Goal: Information Seeking & Learning: Learn about a topic

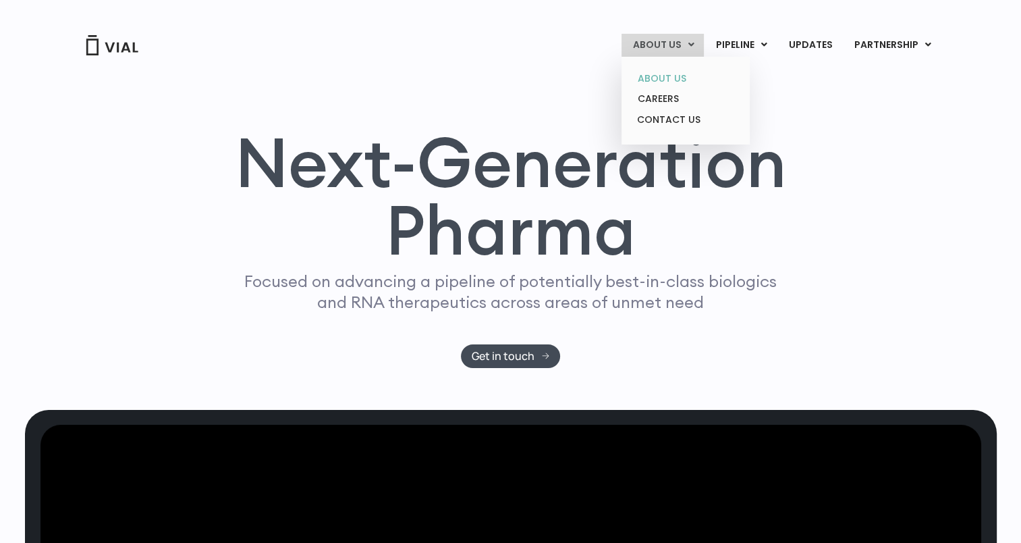
click at [676, 73] on link "ABOUT US" at bounding box center [685, 78] width 118 height 21
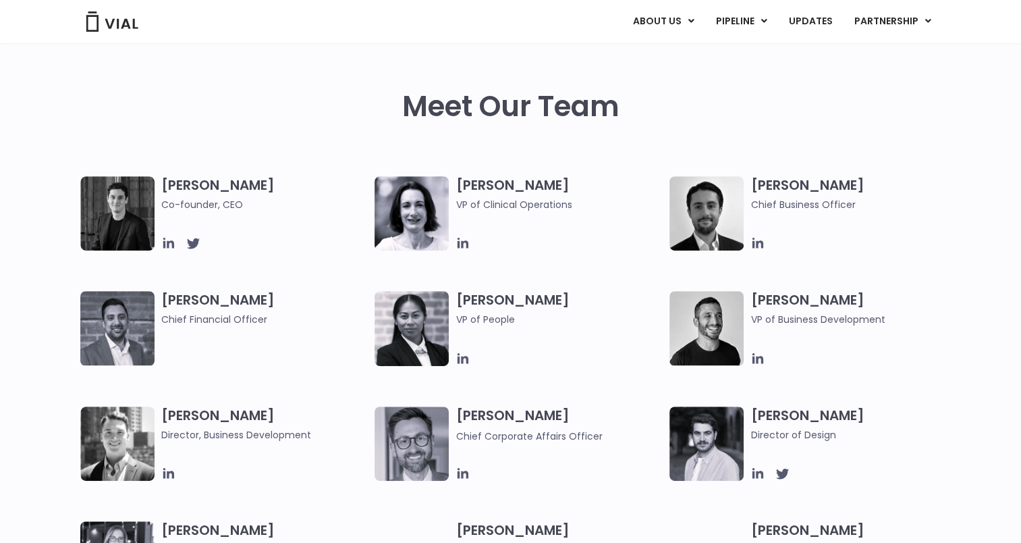
scroll to position [610, 0]
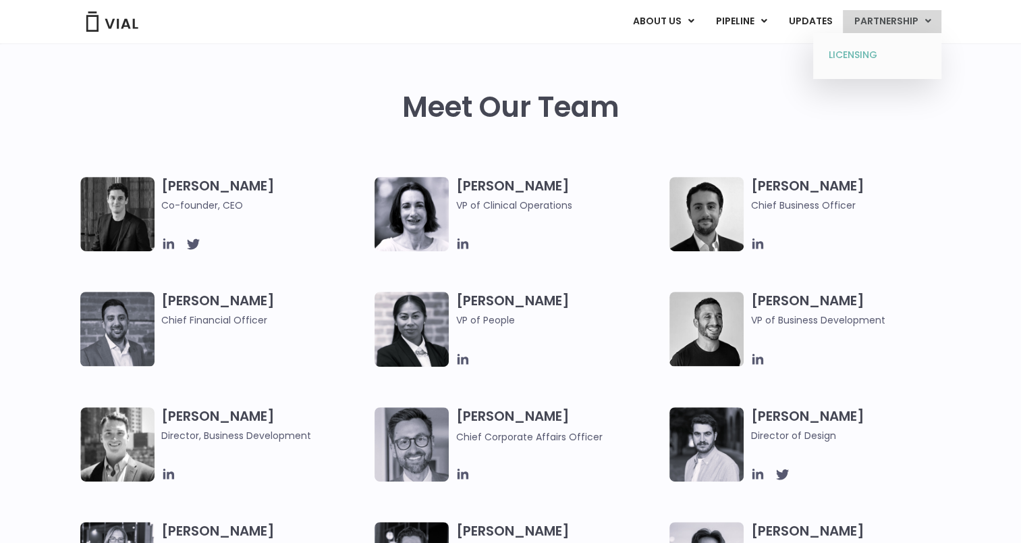
click at [863, 51] on link "LICENSING" at bounding box center [877, 56] width 118 height 22
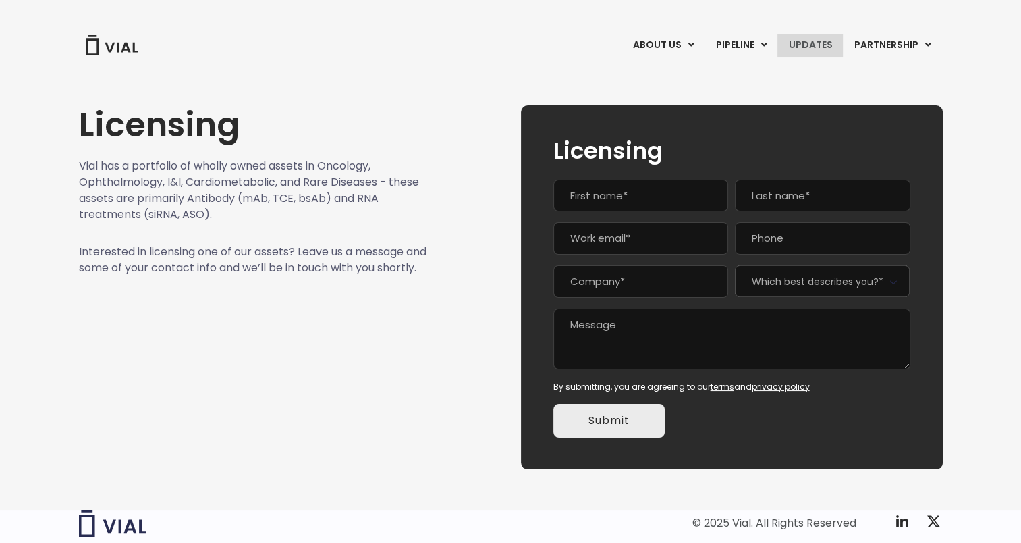
click at [823, 42] on link "UPDATES" at bounding box center [810, 45] width 65 height 23
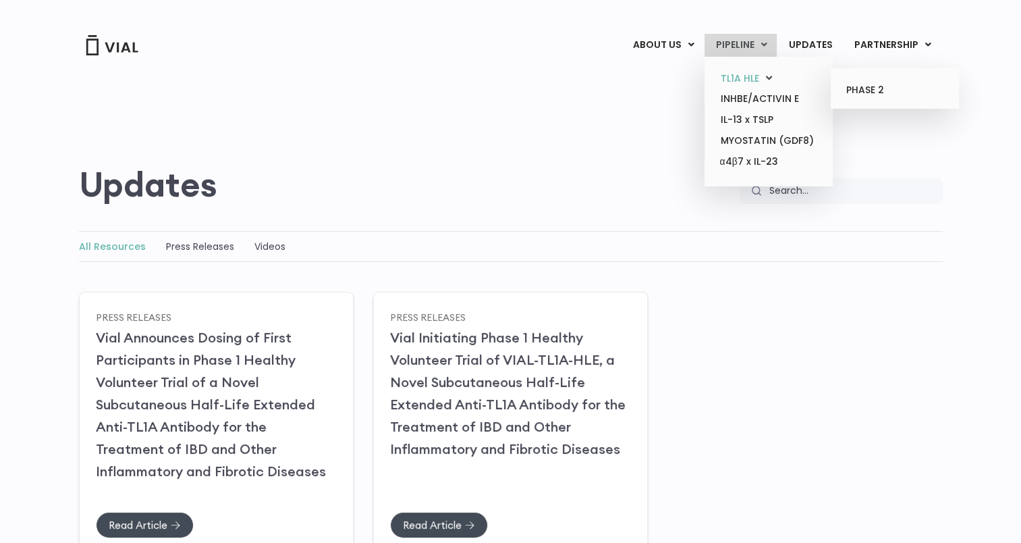
click at [744, 79] on link "TL1A HLE" at bounding box center [769, 78] width 118 height 21
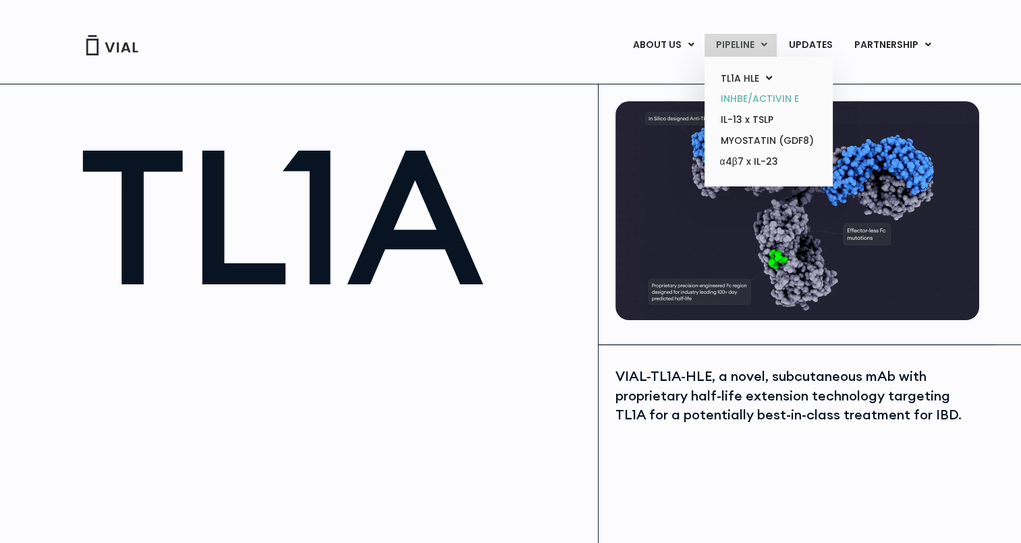
click at [745, 105] on link "INHBE/ACTIVIN E" at bounding box center [769, 98] width 118 height 21
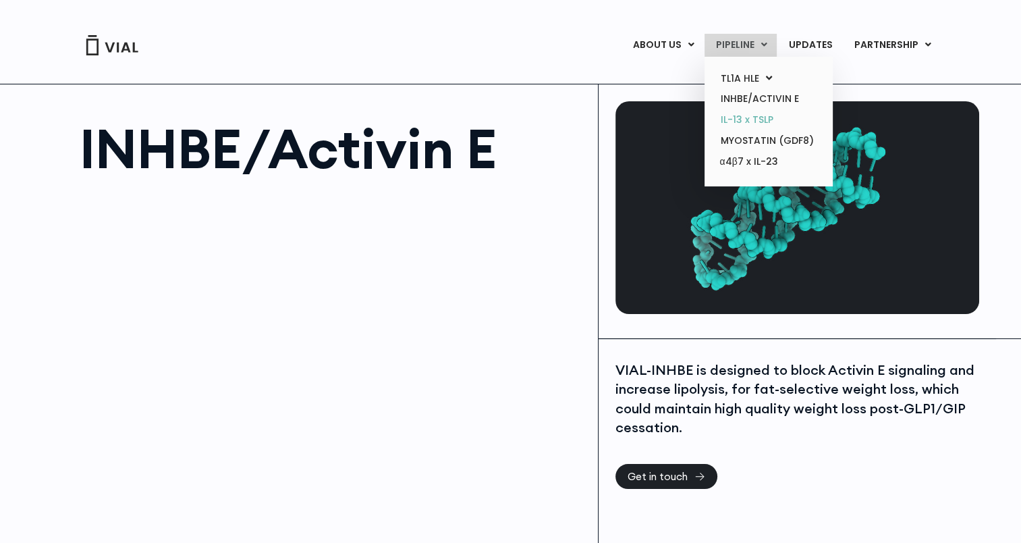
click at [748, 119] on link "IL-13 x TSLP" at bounding box center [769, 119] width 118 height 21
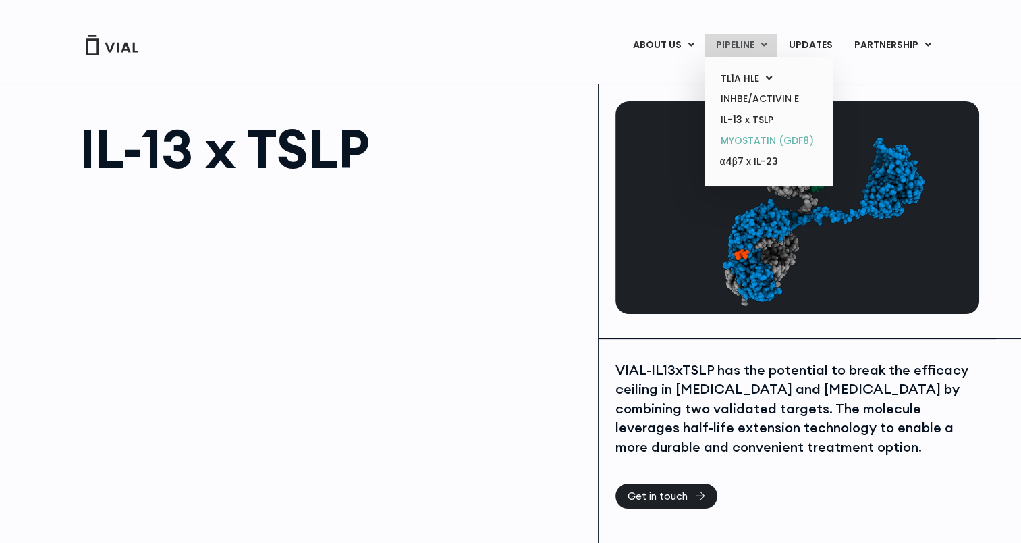
click at [749, 145] on link "MYOSTATIN (GDF8)" at bounding box center [769, 140] width 118 height 21
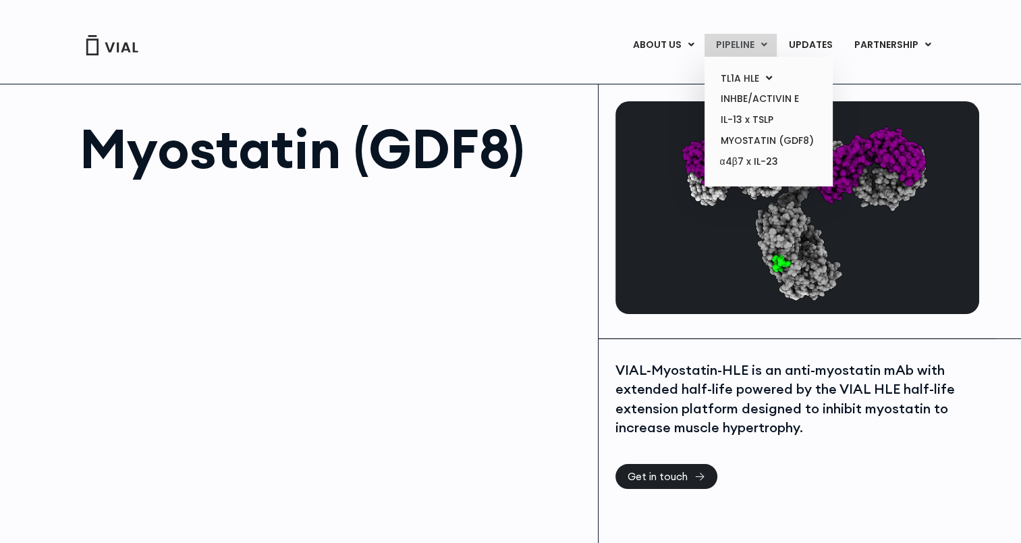
click at [749, 35] on link "PIPELINE" at bounding box center [741, 45] width 72 height 23
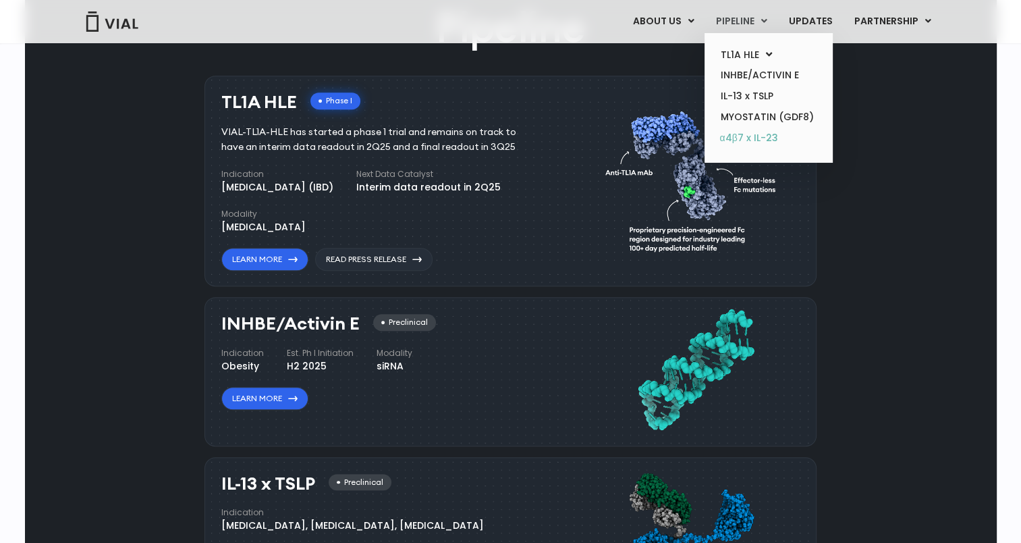
click at [750, 138] on link "α4β7 x IL-23" at bounding box center [769, 139] width 118 height 22
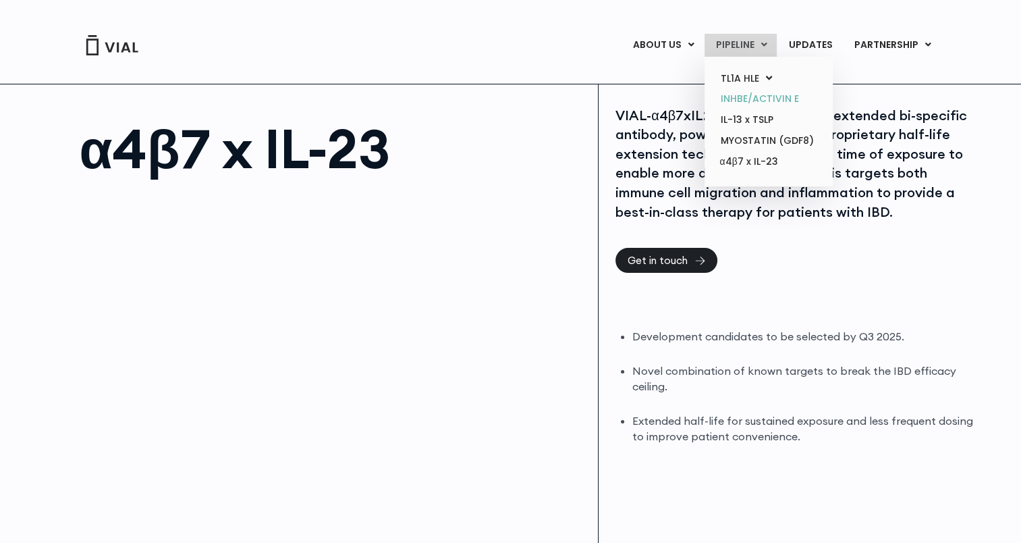
click at [738, 103] on link "INHBE/ACTIVIN E" at bounding box center [769, 98] width 118 height 21
